Goal: Task Accomplishment & Management: Use online tool/utility

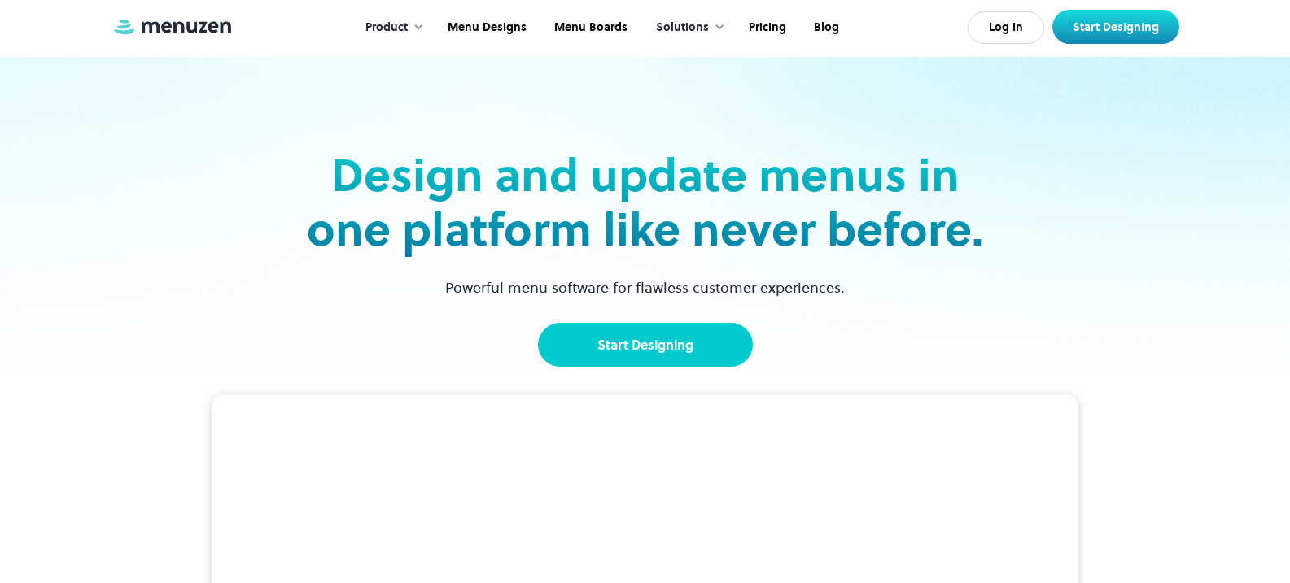
click at [659, 349] on link "Start Designing" at bounding box center [645, 345] width 215 height 44
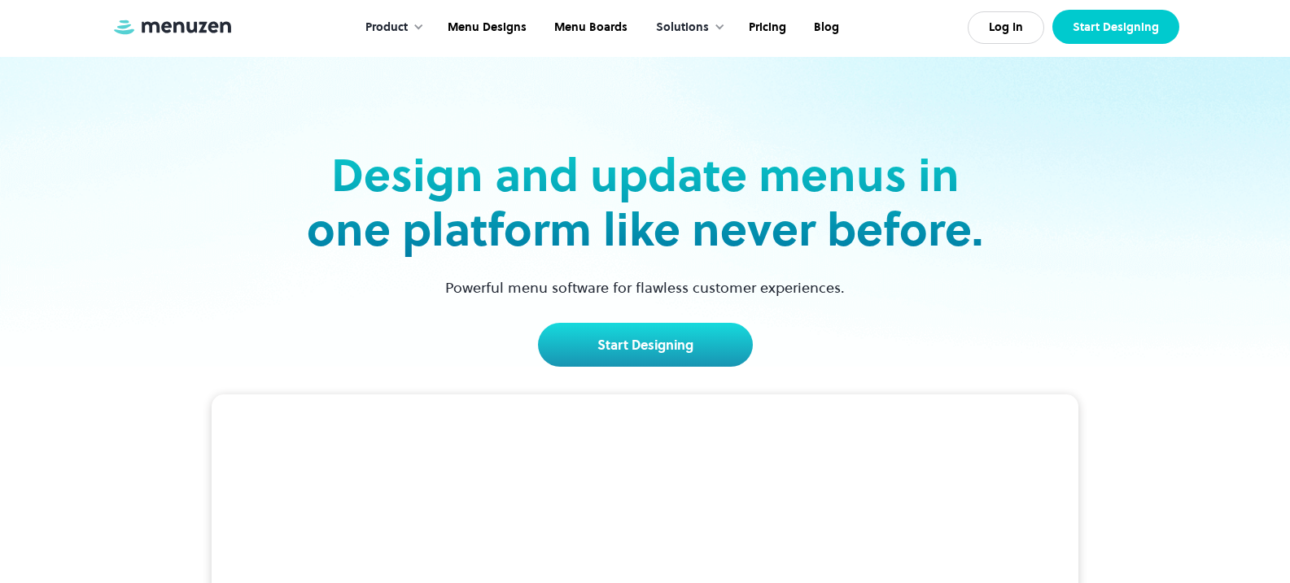
click at [1086, 24] on link "Start Designing" at bounding box center [1115, 27] width 127 height 34
